Goal: Information Seeking & Learning: Learn about a topic

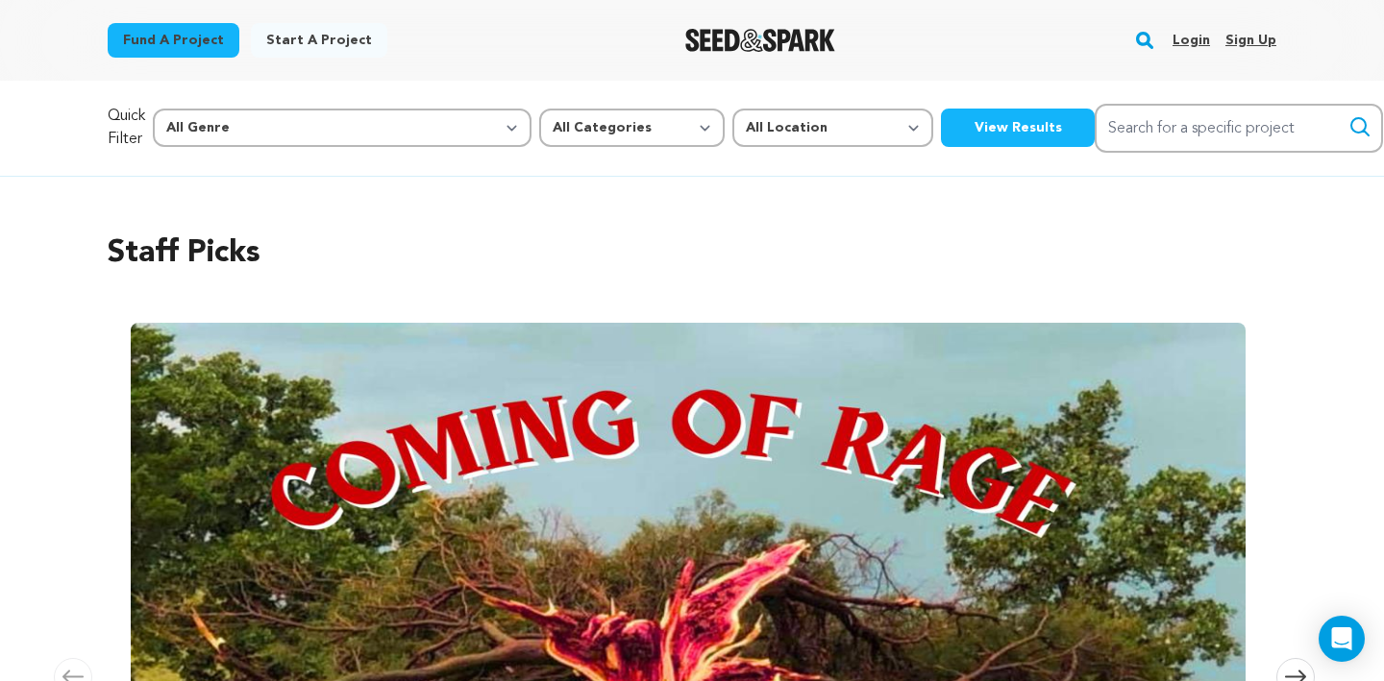
click at [1195, 39] on link "Login" at bounding box center [1190, 40] width 37 height 31
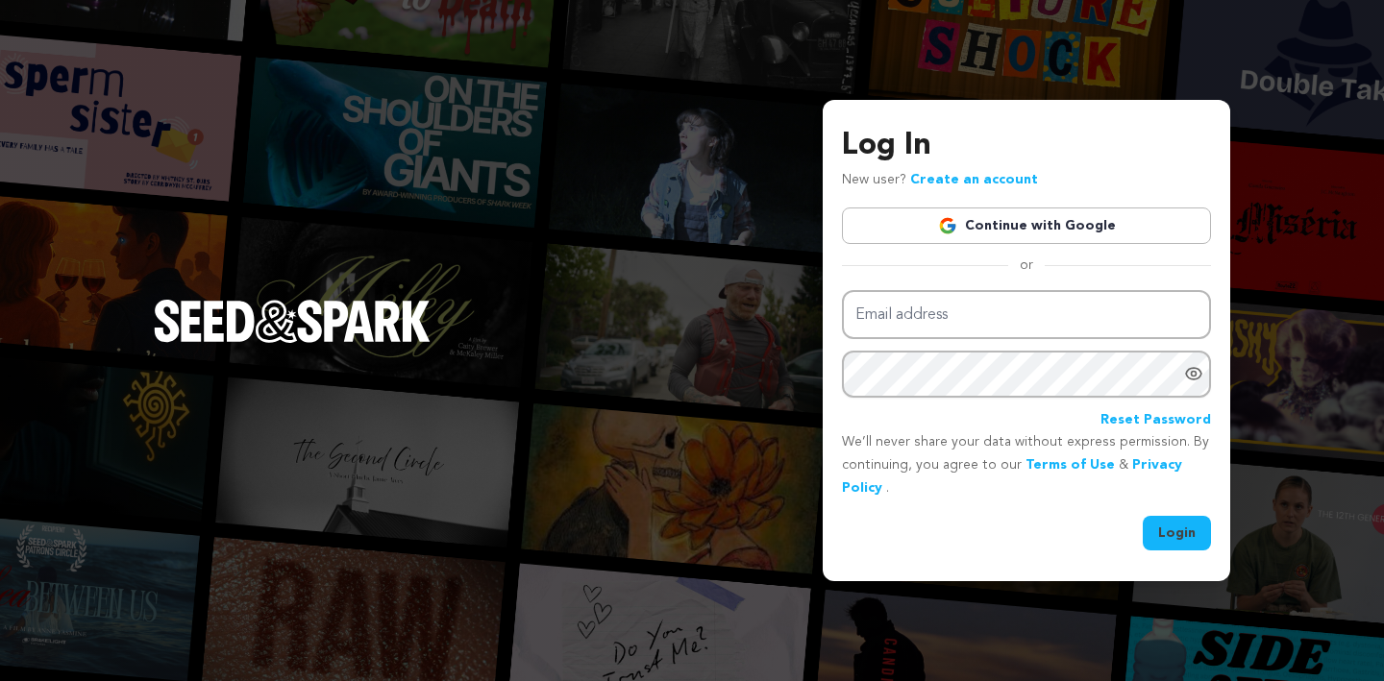
click at [1117, 222] on link "Continue with Google" at bounding box center [1026, 226] width 369 height 37
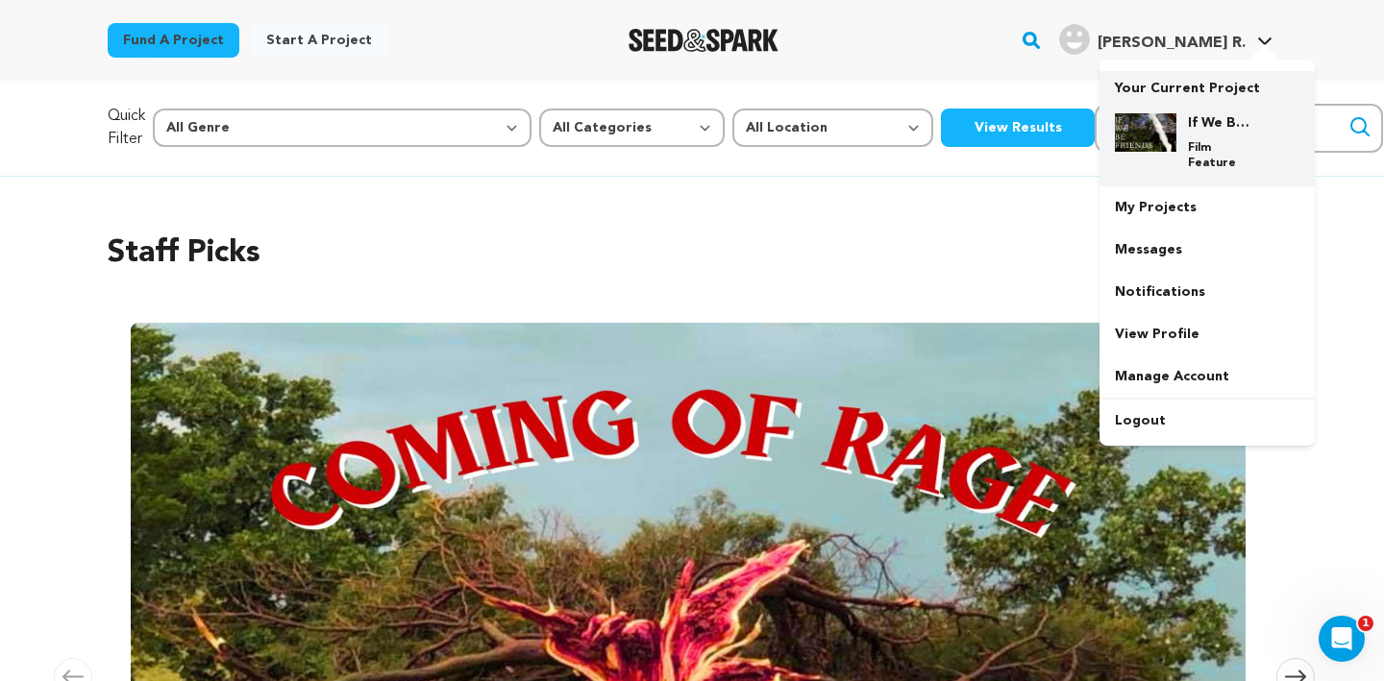
click at [1217, 143] on p "Film Feature" at bounding box center [1222, 155] width 69 height 31
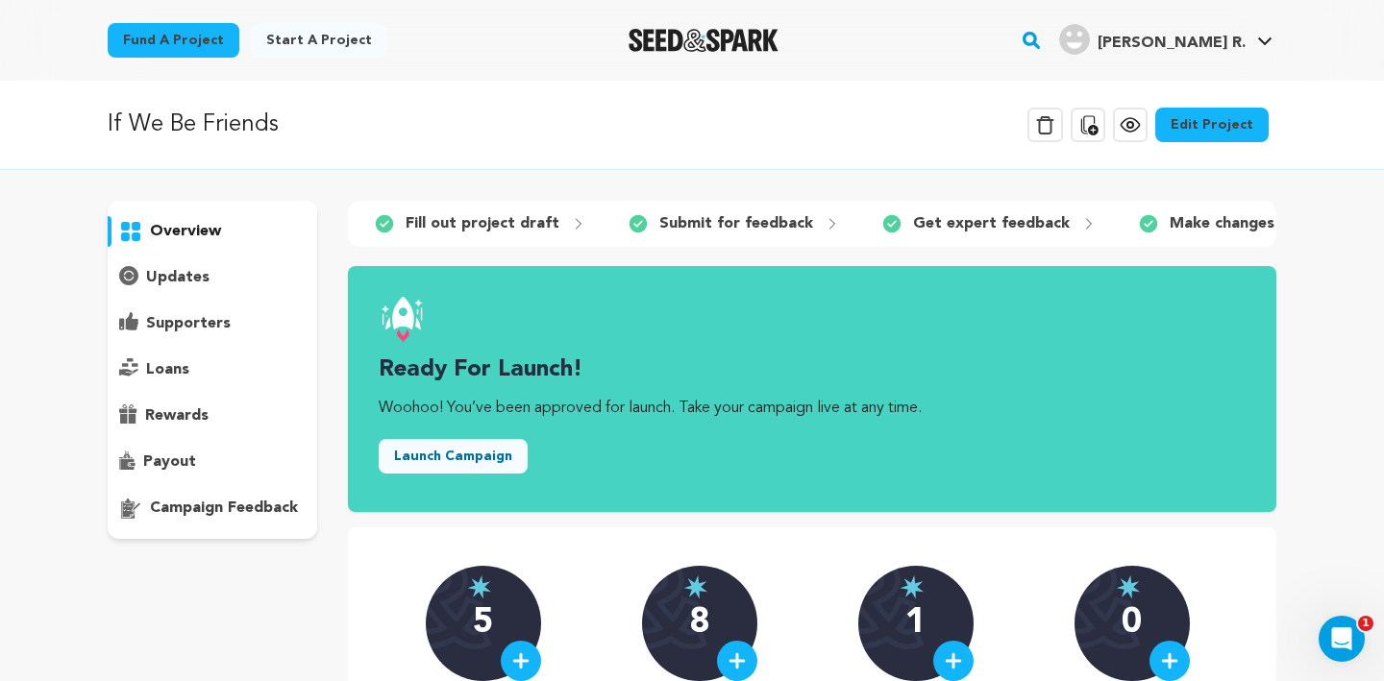
click at [1142, 125] on icon at bounding box center [1130, 124] width 23 height 23
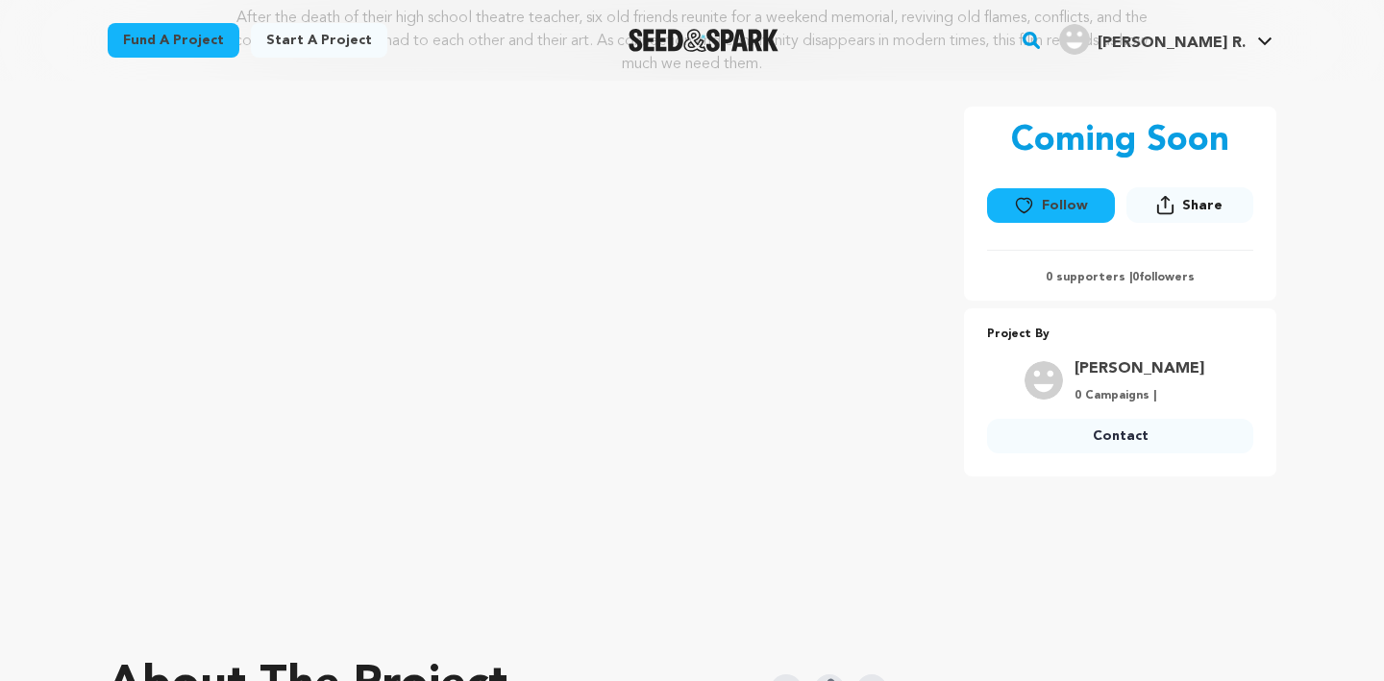
scroll to position [412, 0]
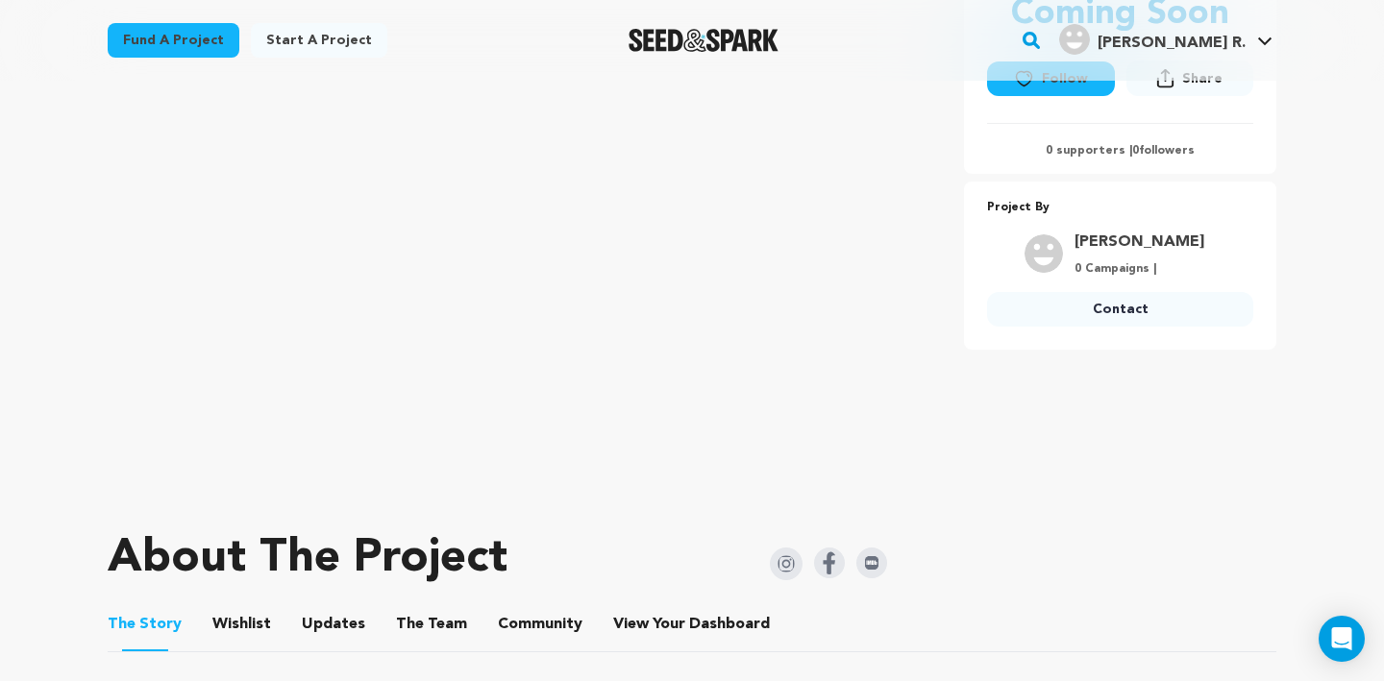
click at [443, 620] on button "The Team" at bounding box center [431, 628] width 46 height 46
